Goal: Task Accomplishment & Management: Use online tool/utility

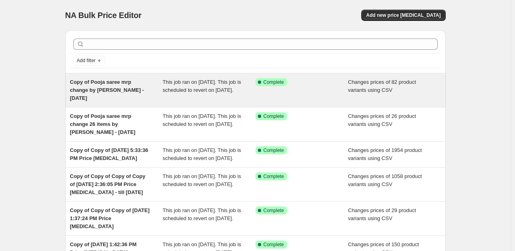
click at [289, 92] on div "Success Complete Complete" at bounding box center [301, 90] width 93 height 24
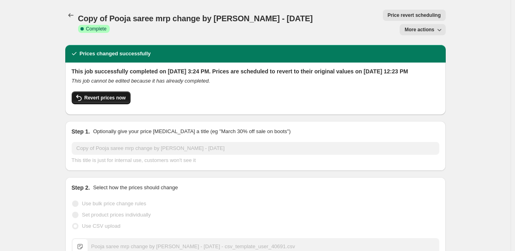
click at [99, 94] on span "Revert prices now" at bounding box center [104, 97] width 41 height 6
checkbox input "false"
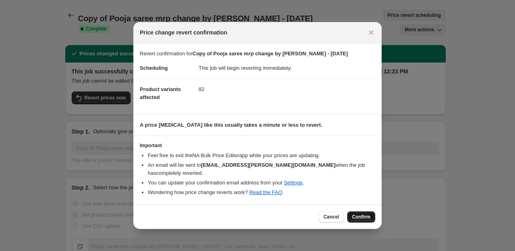
click at [357, 215] on span "Confirm" at bounding box center [361, 216] width 18 height 6
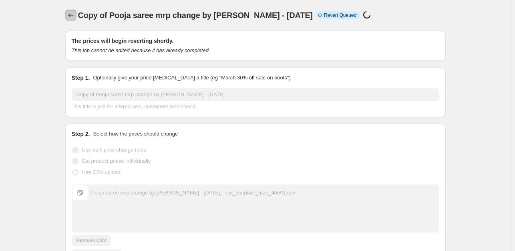
click at [69, 16] on icon "Price change jobs" at bounding box center [71, 15] width 8 height 8
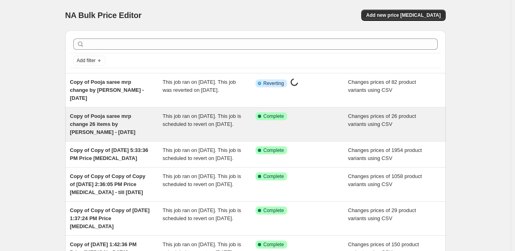
click at [182, 127] on span "This job ran on August 31, 2025. This job is scheduled to revert on September 1…" at bounding box center [202, 120] width 78 height 14
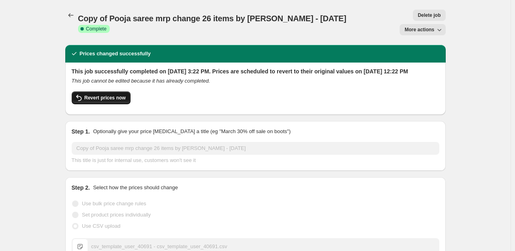
click at [115, 94] on button "Revert prices now" at bounding box center [101, 97] width 59 height 13
checkbox input "false"
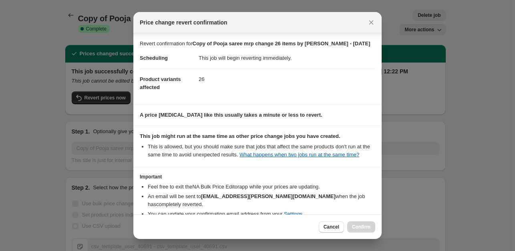
scroll to position [45, 0]
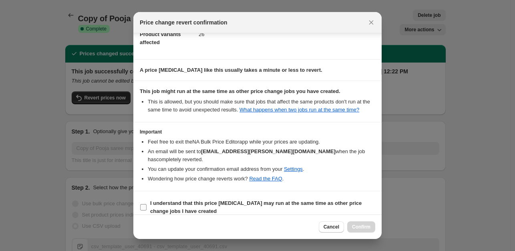
click at [144, 204] on input "I understand that this price change job may run at the same time as other price…" at bounding box center [143, 207] width 6 height 6
checkbox input "true"
click at [355, 228] on span "Confirm" at bounding box center [361, 226] width 18 height 6
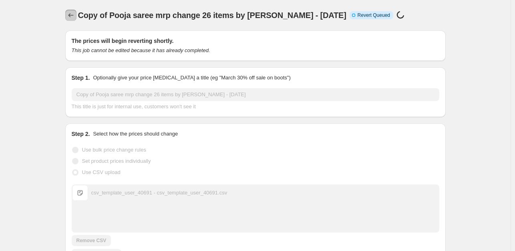
click at [72, 15] on icon "Price change jobs" at bounding box center [71, 15] width 8 height 8
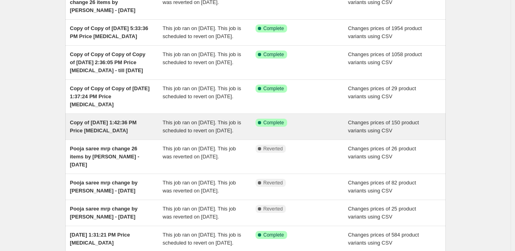
scroll to position [124, 0]
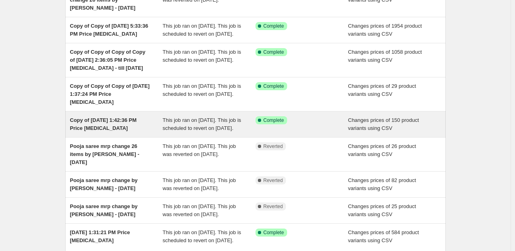
click at [176, 131] on span "This job ran on August 31, 2025. This job is scheduled to revert on September 2…" at bounding box center [202, 124] width 78 height 14
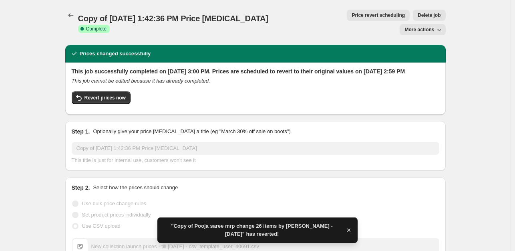
click at [347, 19] on button "Price revert scheduling" at bounding box center [378, 15] width 63 height 11
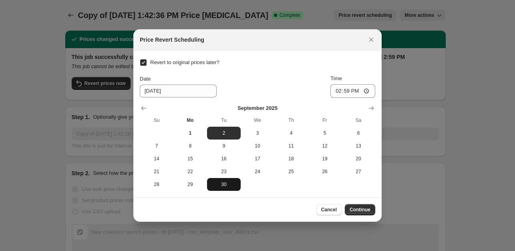
click at [226, 179] on button "30" at bounding box center [224, 184] width 34 height 13
type input "9/30/2025"
click at [362, 210] on span "Continue" at bounding box center [360, 209] width 21 height 6
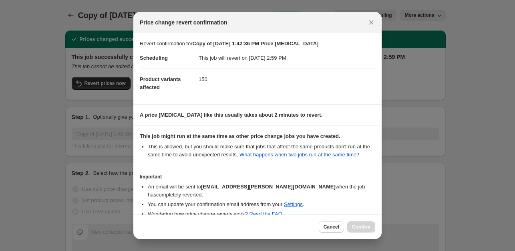
scroll to position [35, 0]
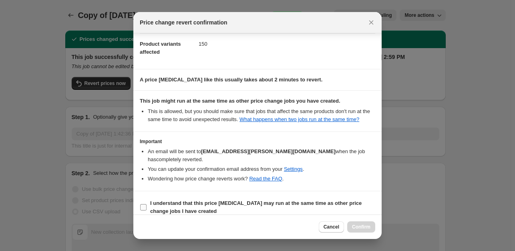
click at [145, 204] on input "I understand that this price change job may run at the same time as other price…" at bounding box center [143, 207] width 6 height 6
checkbox input "true"
click at [362, 230] on button "Confirm" at bounding box center [361, 226] width 28 height 11
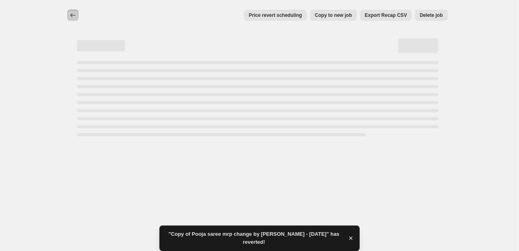
click at [71, 16] on icon "Price change jobs" at bounding box center [73, 15] width 8 height 8
